Goal: Find specific page/section: Find specific page/section

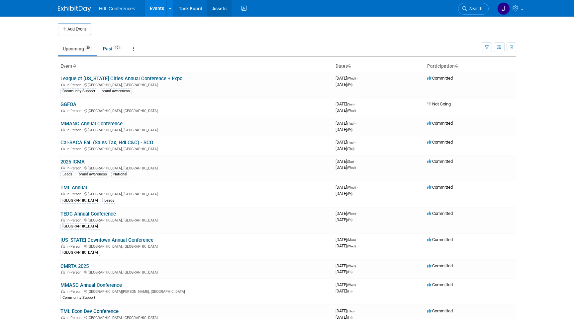
click at [219, 4] on link "Assets" at bounding box center [219, 8] width 24 height 17
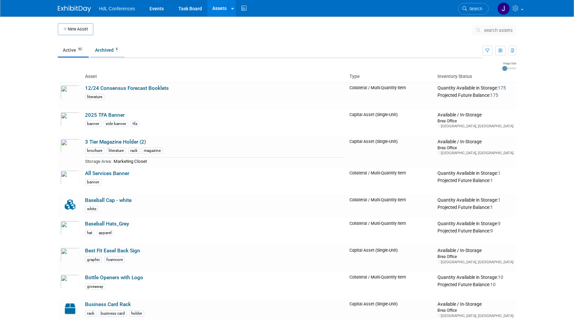
click at [103, 49] on link "Archived 6" at bounding box center [107, 50] width 35 height 13
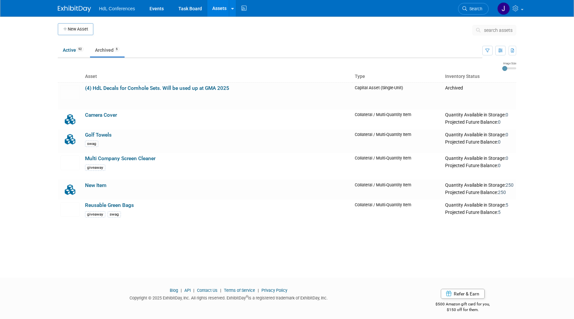
click at [122, 14] on ul "HdL Conferences Events Task Board Assets New Asset Search Assets Bulk Upload As…" at bounding box center [173, 8] width 149 height 17
click at [93, 6] on link at bounding box center [78, 5] width 41 height 5
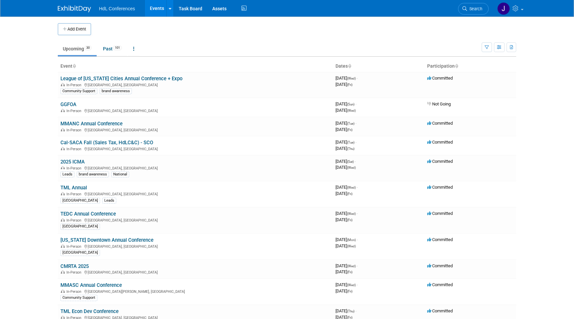
click at [105, 56] on ul "Upcoming 30 Past 101 All Events 131 Past and Upcoming Grouped Annually Events g…" at bounding box center [270, 49] width 424 height 15
click at [107, 54] on link "Past 101" at bounding box center [112, 48] width 29 height 13
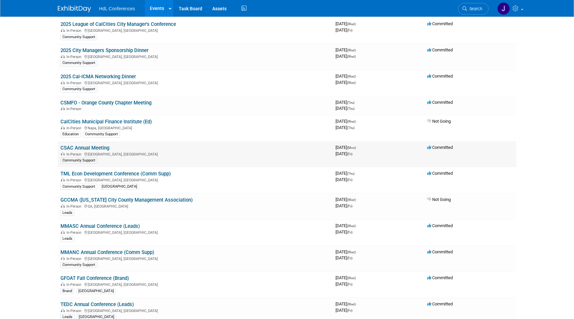
scroll to position [847, 0]
